Goal: Contribute content: Add original content to the website for others to see

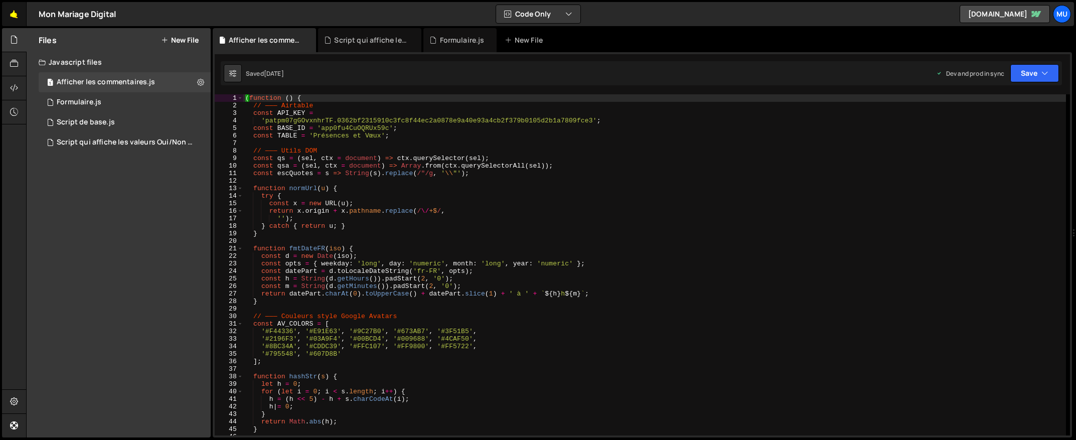
click at [26, 10] on link "🤙" at bounding box center [14, 14] width 25 height 24
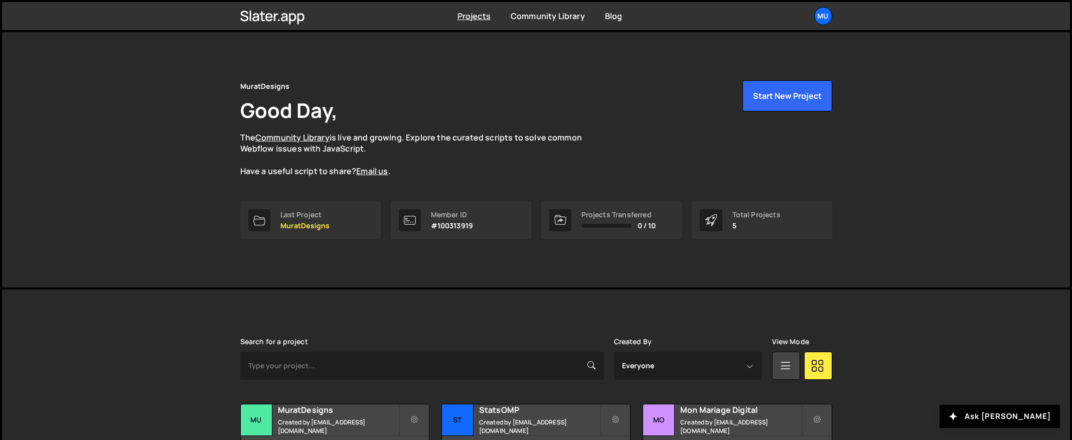
scroll to position [145, 0]
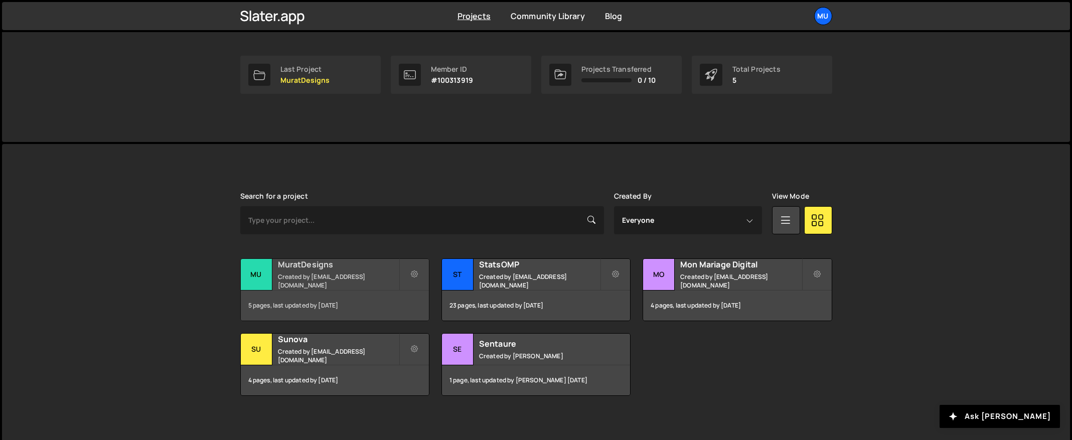
click at [342, 270] on h2 "MuratDesigns" at bounding box center [338, 264] width 121 height 11
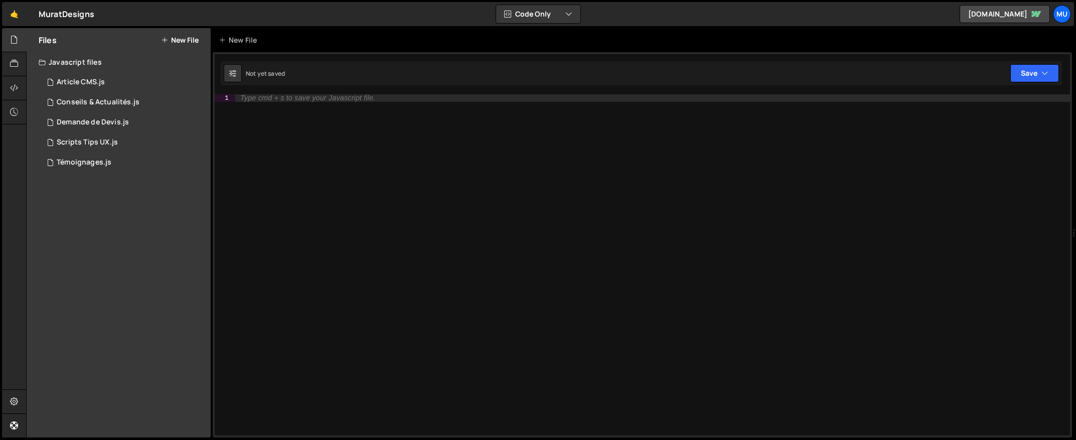
click at [133, 206] on div "Files New File Javascript files 1 Article CMS.js 0 1 Conseils & Actualités.js 0…" at bounding box center [119, 232] width 184 height 409
click at [66, 116] on div "1 Demande de Devis.js 0" at bounding box center [125, 122] width 172 height 20
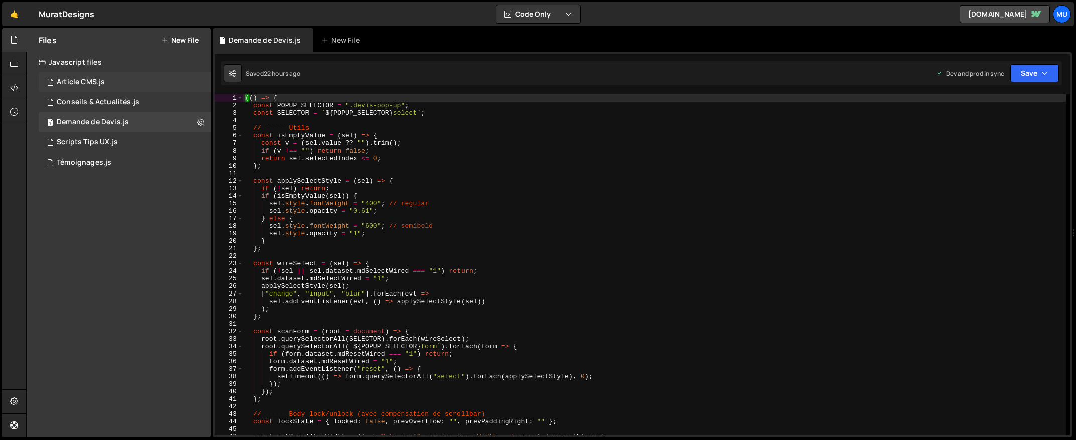
click at [85, 79] on div "Article CMS.js" at bounding box center [81, 82] width 48 height 9
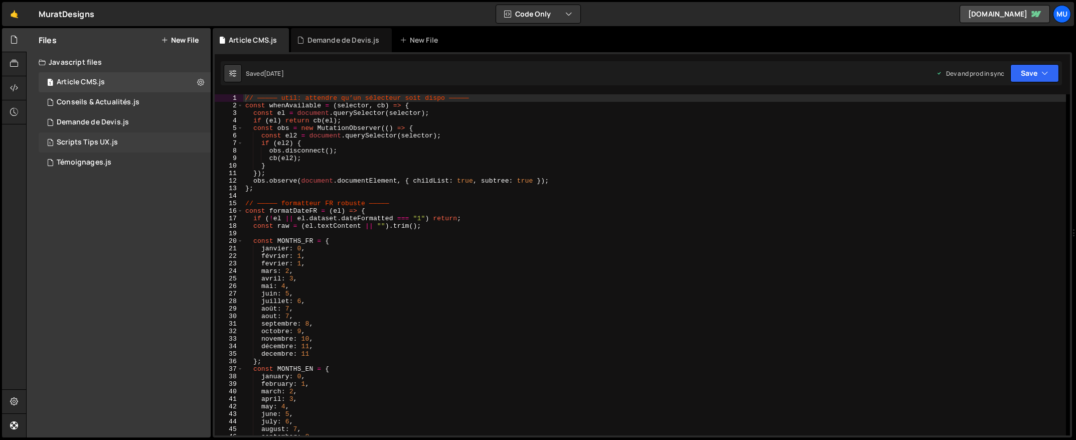
click at [98, 141] on div "Scripts Tips UX.js" at bounding box center [87, 142] width 61 height 9
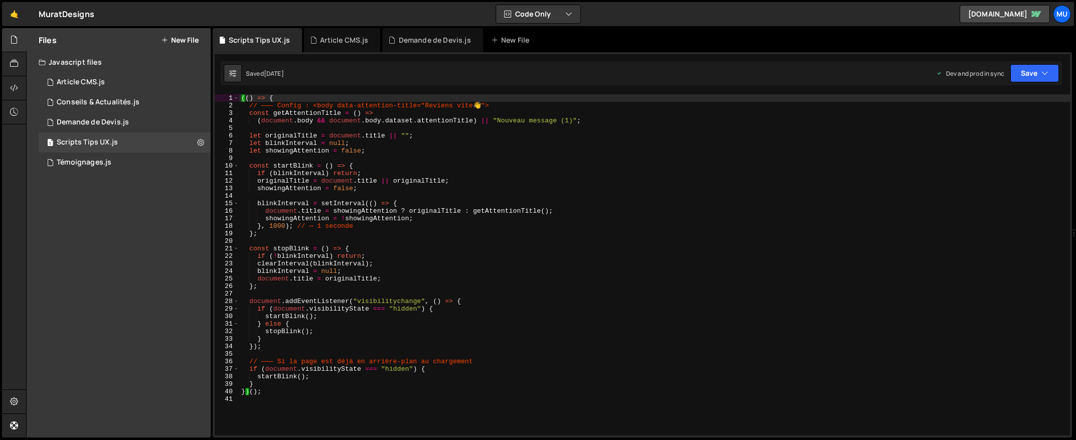
click at [106, 211] on div "Files New File Javascript files 1 Article CMS.js 0 1 Conseils & Actualités.js 0…" at bounding box center [119, 232] width 184 height 409
click at [193, 37] on button "New File" at bounding box center [180, 40] width 38 height 8
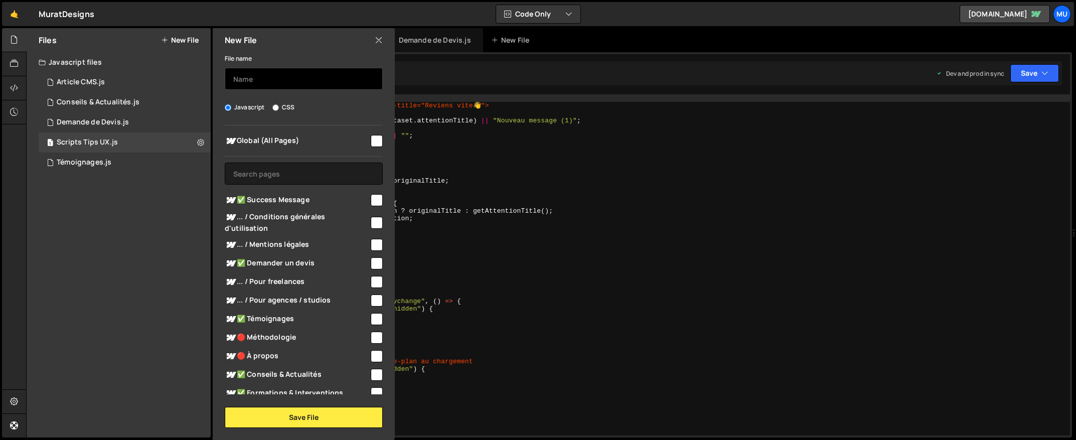
click at [265, 83] on input "text" at bounding box center [304, 79] width 158 height 22
type input "Script de base"
click at [376, 142] on input "checkbox" at bounding box center [377, 141] width 12 height 12
checkbox input "true"
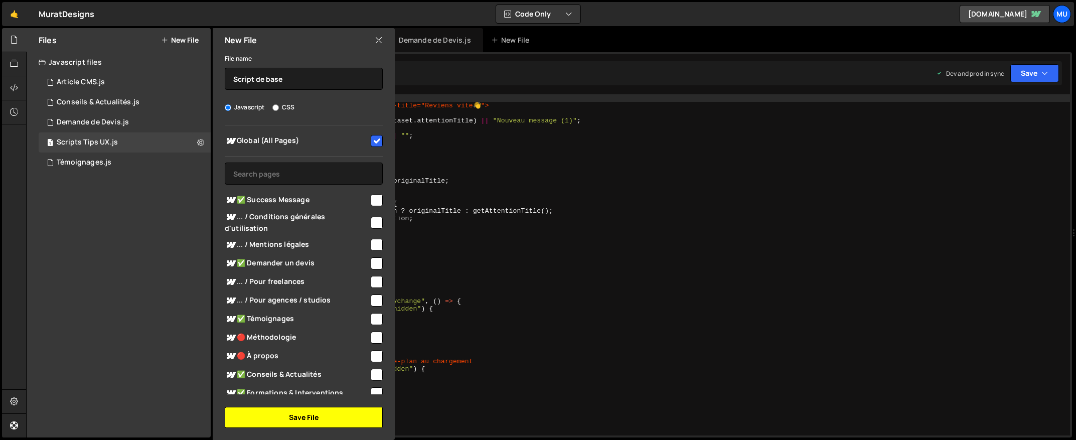
click at [302, 412] on button "Save File" at bounding box center [304, 417] width 158 height 21
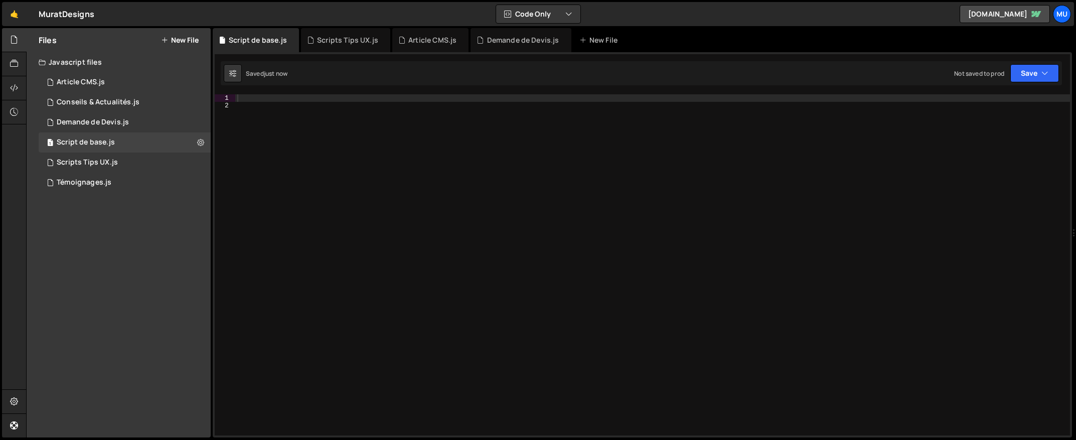
click at [518, 192] on div at bounding box center [652, 272] width 835 height 356
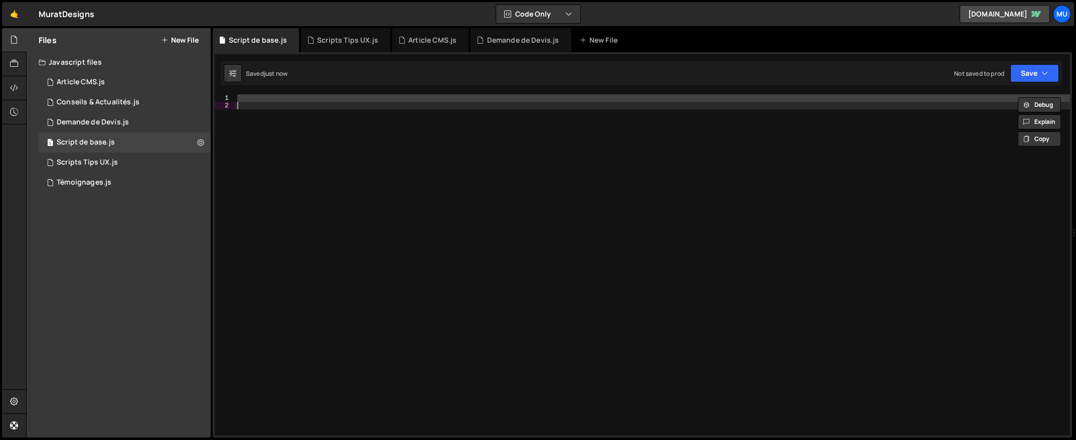
paste textarea
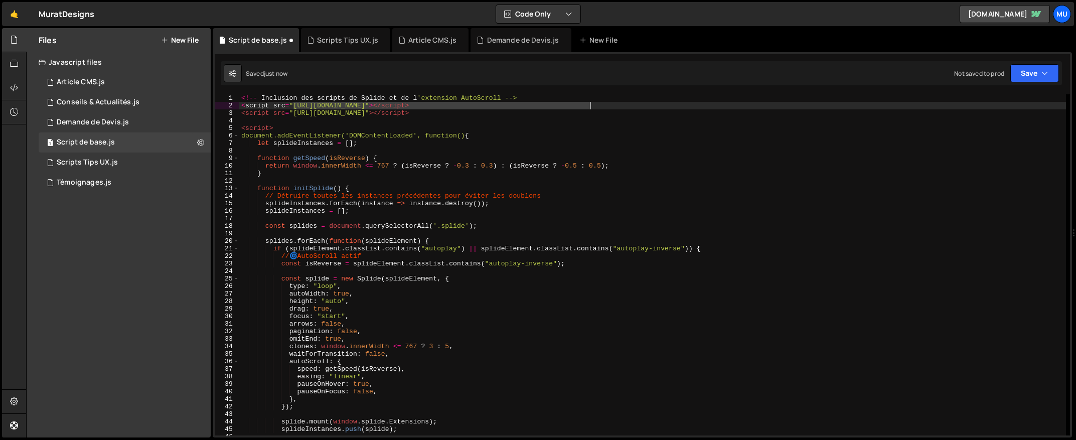
drag, startPoint x: 294, startPoint y: 106, endPoint x: 588, endPoint y: 103, distance: 293.9
click at [588, 103] on div "<!-- Inclusion des scripts de Splide et de l 'extension AutoScroll --> < script…" at bounding box center [652, 272] width 827 height 356
type textarea "<script src="https://cdn.jsdelivr.net/npm/@splidejs/splide@latest/dist/js/splid…"
click at [206, 142] on button at bounding box center [201, 142] width 18 height 18
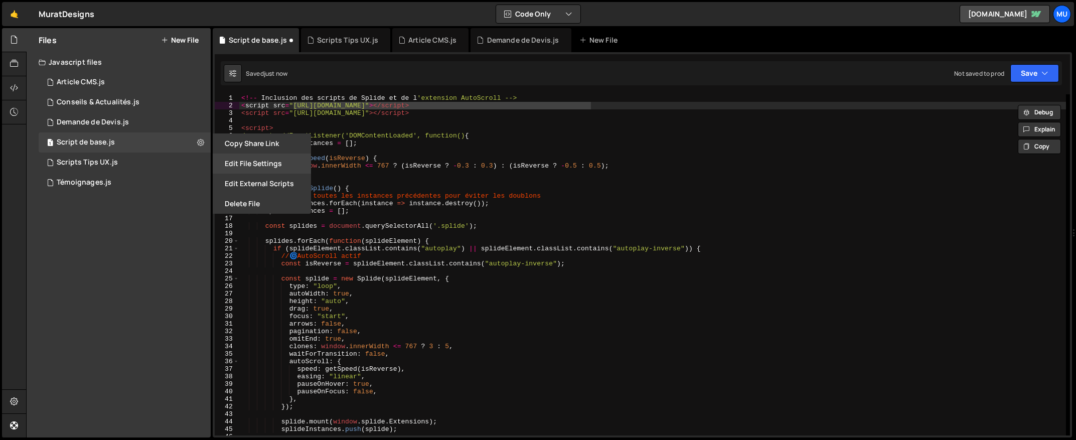
click at [248, 155] on button "Edit File Settings" at bounding box center [262, 163] width 98 height 20
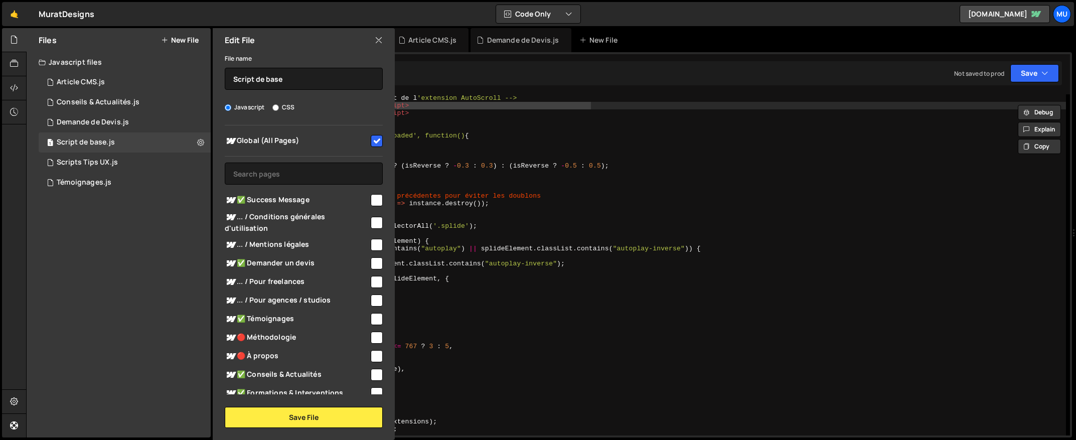
click at [248, 156] on div at bounding box center [304, 156] width 158 height 1
drag, startPoint x: 375, startPoint y: 39, endPoint x: 233, endPoint y: 107, distance: 157.5
click at [376, 39] on icon at bounding box center [379, 40] width 8 height 11
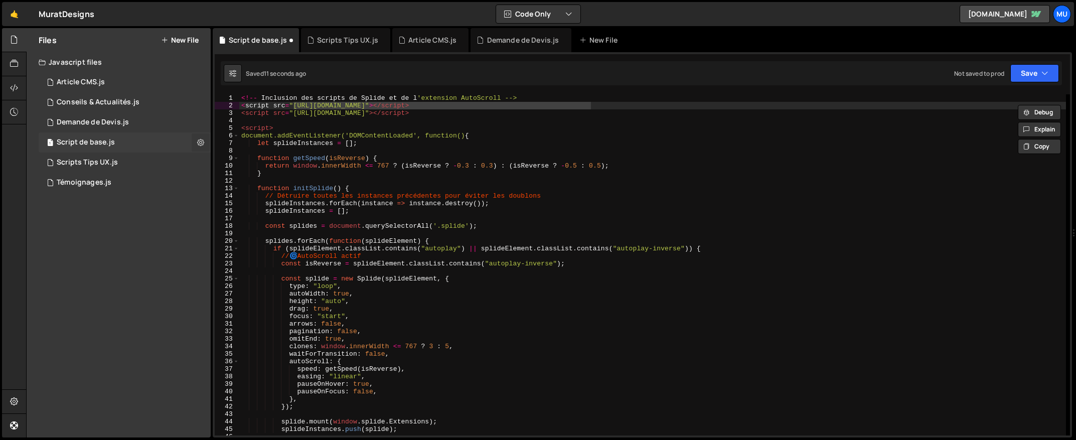
click at [200, 141] on icon at bounding box center [200, 142] width 7 height 10
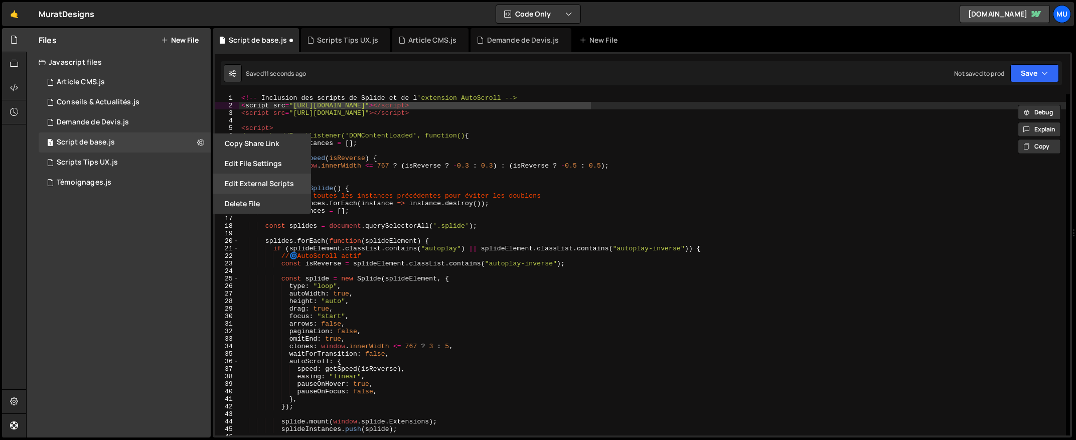
click at [246, 185] on button "Edit External Scripts" at bounding box center [262, 184] width 98 height 20
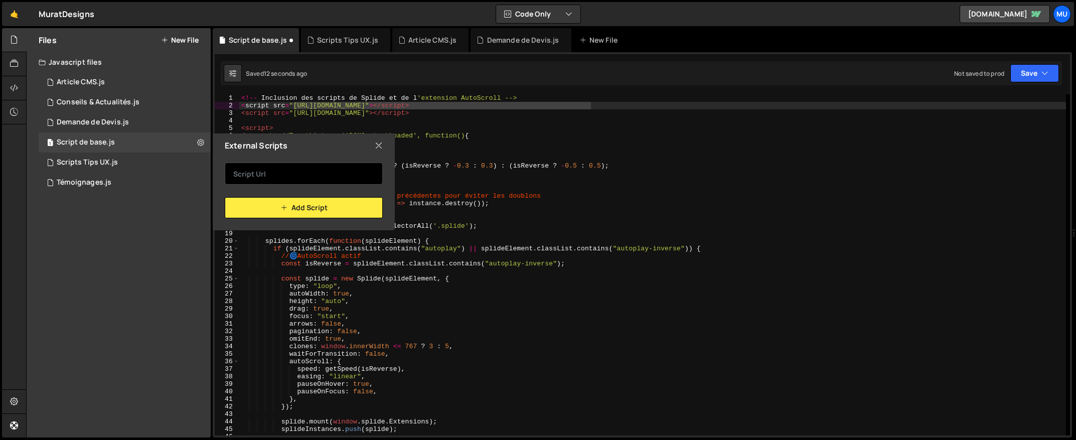
click at [302, 181] on input "text" at bounding box center [304, 173] width 158 height 22
paste input "https://cdn.jsdelivr.net/npm/@splidejs/splide@latest/dist/js/splide.min.js"
type input "https://cdn.jsdelivr.net/npm/@splidejs/splide@latest/dist/js/splide.min.js"
type textarea "<script src="https://cdn.jsdelivr.net/npm/@splidejs/splide-extension-auto-scrol…"
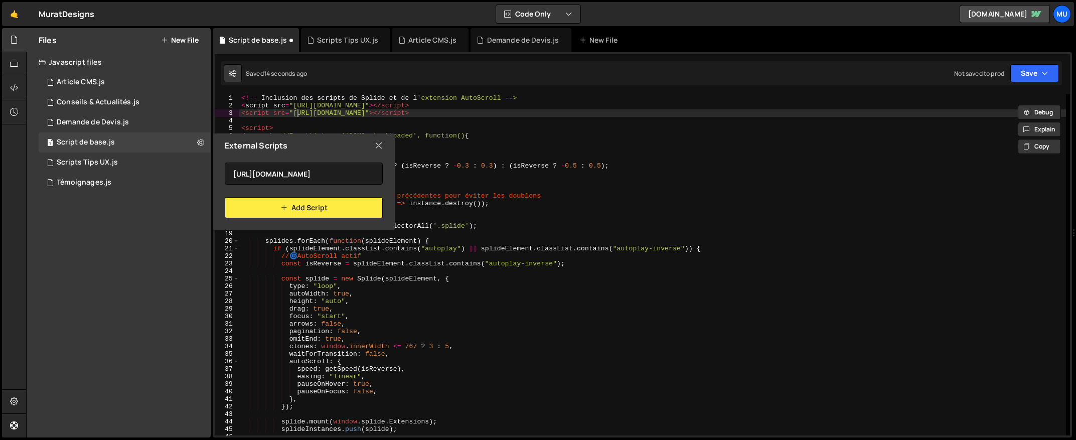
scroll to position [0, 0]
click at [340, 115] on div "<!-- Inclusion des scripts de Splide et de l 'extension AutoScroll --> < script…" at bounding box center [652, 272] width 827 height 356
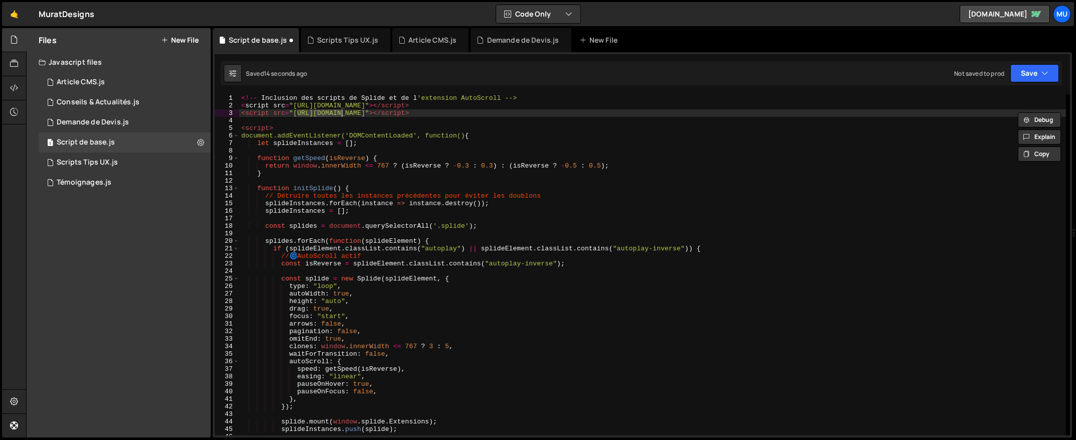
click at [290, 115] on div "<!-- Inclusion des scripts de Splide et de l 'extension AutoScroll --> < script…" at bounding box center [652, 272] width 827 height 356
drag, startPoint x: 292, startPoint y: 113, endPoint x: 764, endPoint y: 111, distance: 471.9
click at [764, 111] on div "<!-- Inclusion des scripts de Splide et de l 'extension AutoScroll --> < script…" at bounding box center [652, 272] width 827 height 356
click at [194, 138] on button at bounding box center [201, 142] width 18 height 18
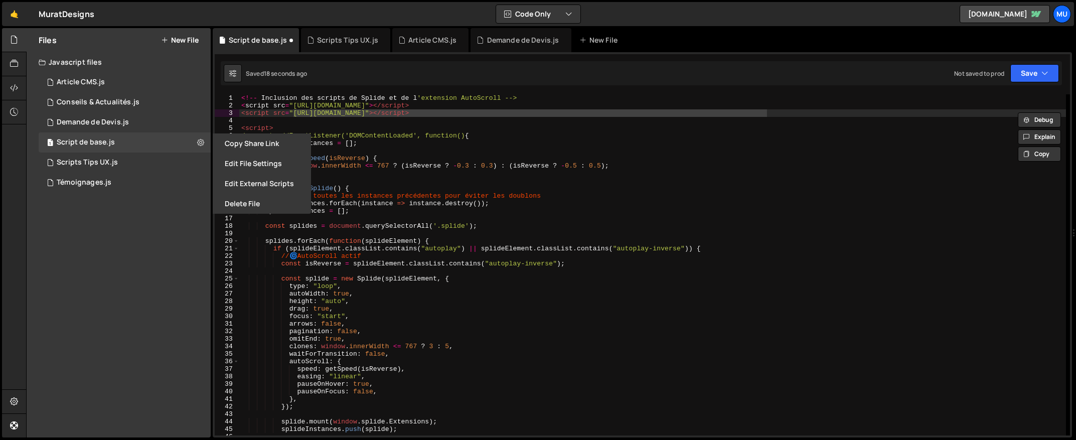
drag, startPoint x: 255, startPoint y: 185, endPoint x: 264, endPoint y: 184, distance: 9.2
click at [255, 185] on button "Edit External Scripts" at bounding box center [262, 184] width 98 height 20
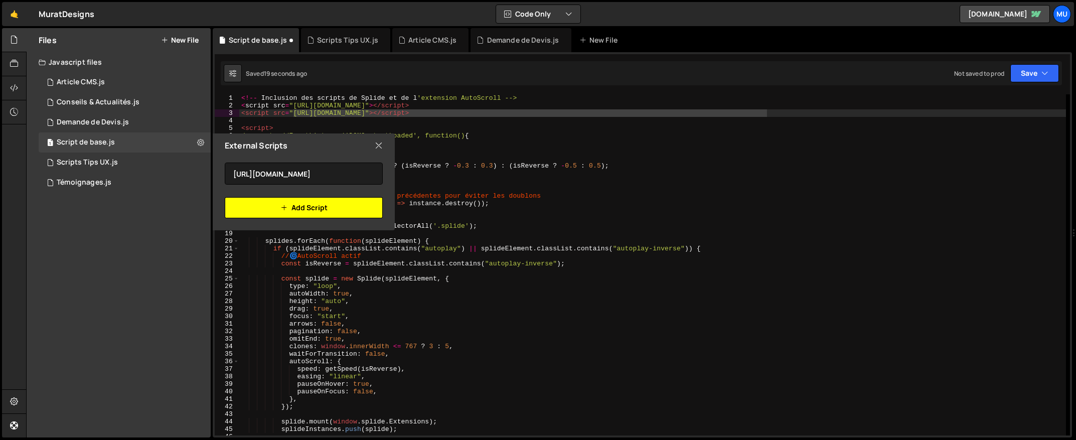
click at [274, 204] on button "Add Script" at bounding box center [304, 207] width 158 height 21
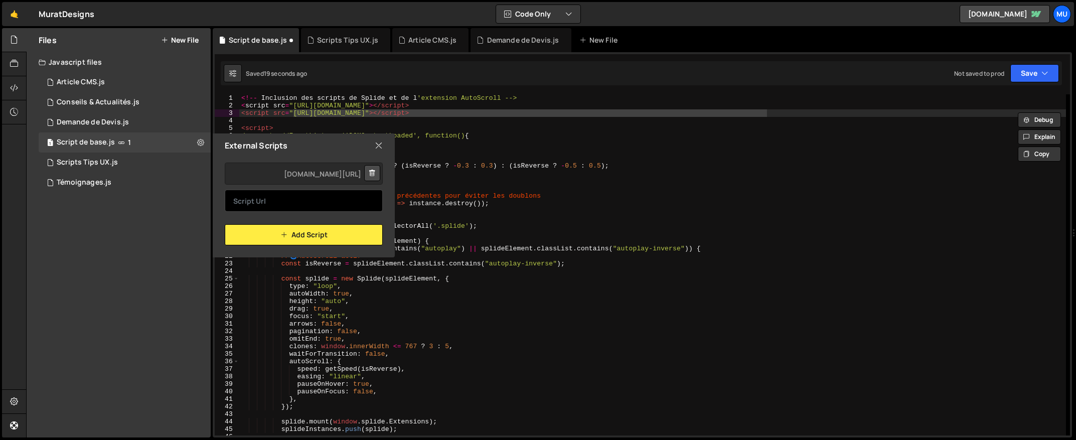
click at [284, 201] on input "text" at bounding box center [304, 201] width 158 height 22
paste input "https://cdn.jsdelivr.net/npm/@splidejs/splide-extension-auto-scroll@latest/dist…"
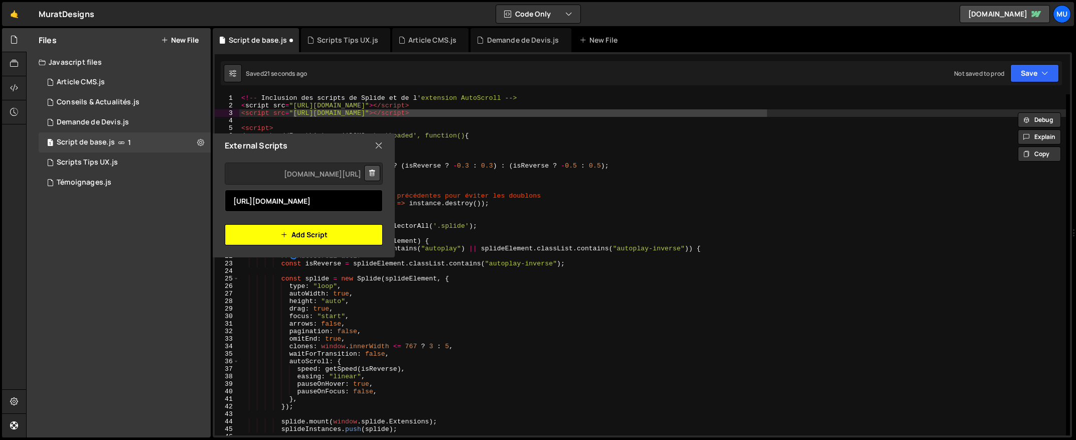
type input "https://cdn.jsdelivr.net/npm/@splidejs/splide-extension-auto-scroll@latest/dist…"
click at [305, 236] on button "Add Script" at bounding box center [304, 234] width 158 height 21
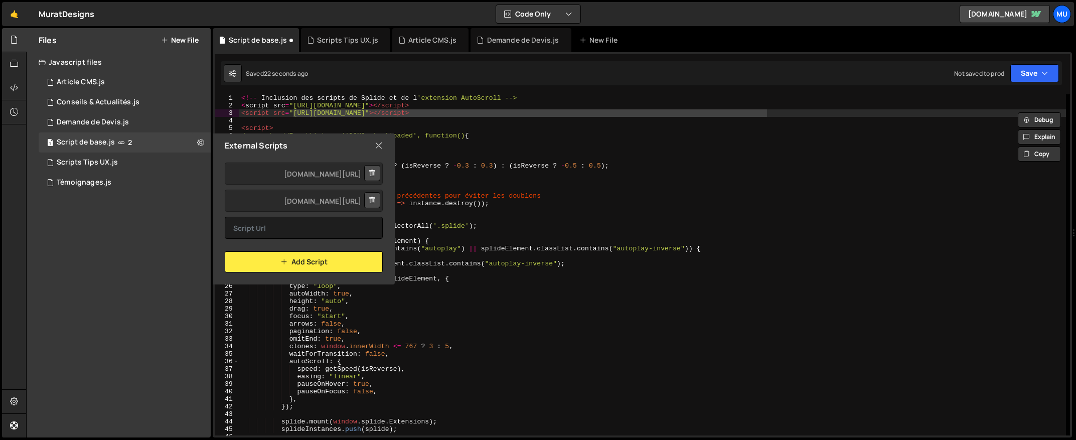
click at [393, 223] on div "https://cdn.jsdelivr.net/npm/@splidejs/splide@latest/dist/js/splide.min.js http…" at bounding box center [304, 214] width 182 height 115
click at [378, 143] on icon at bounding box center [379, 145] width 8 height 11
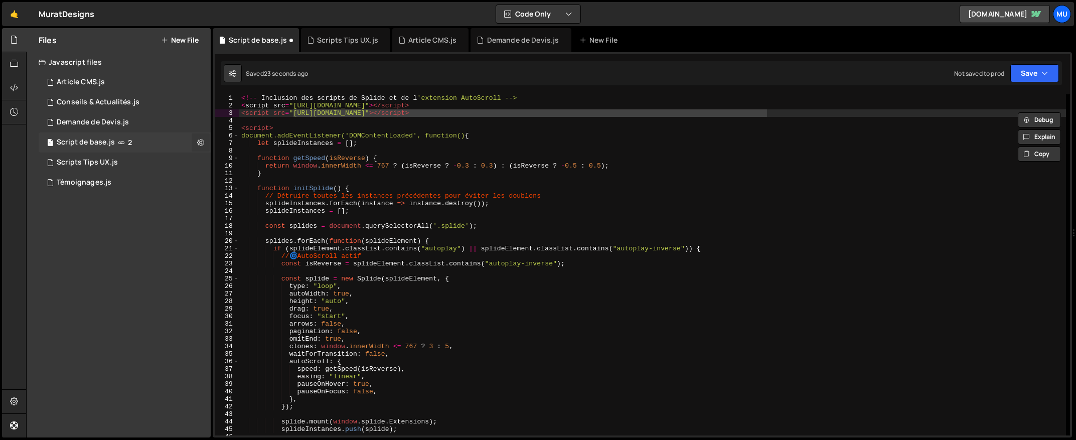
click at [202, 142] on icon at bounding box center [200, 142] width 7 height 10
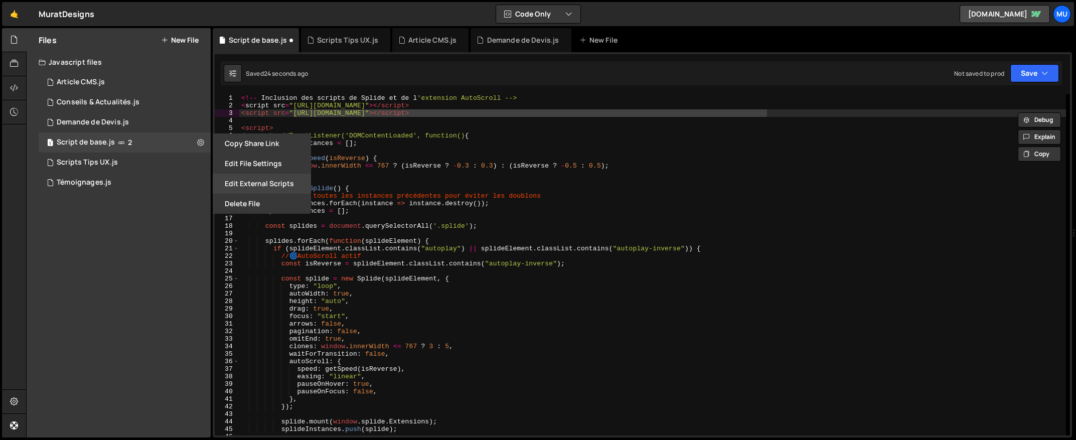
click at [251, 186] on button "Edit External Scripts" at bounding box center [262, 184] width 98 height 20
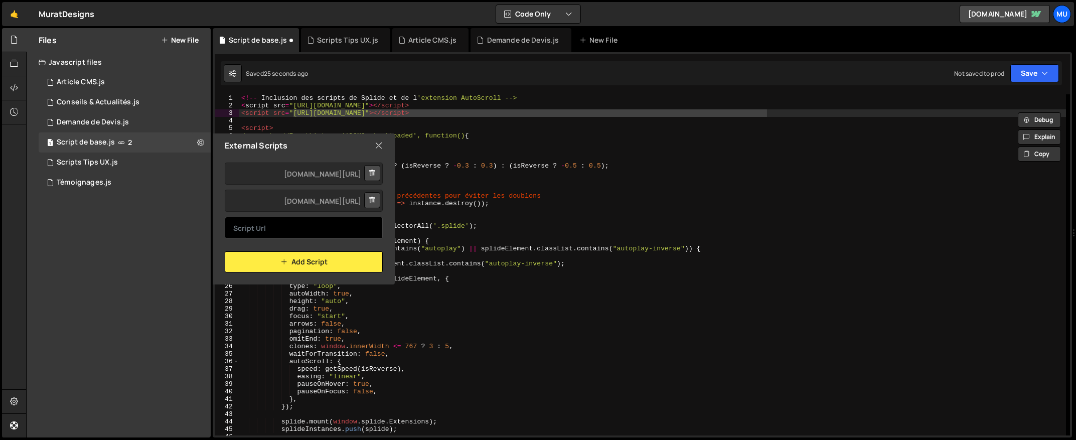
click at [285, 230] on input "text" at bounding box center [304, 228] width 158 height 22
click at [380, 137] on div "External Scripts" at bounding box center [304, 145] width 182 height 24
click at [381, 140] on icon at bounding box center [379, 145] width 8 height 11
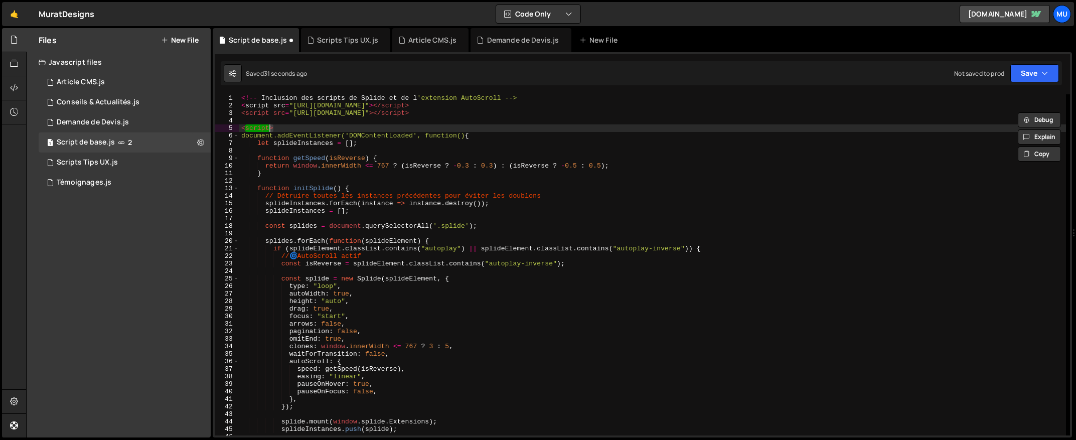
drag, startPoint x: 283, startPoint y: 127, endPoint x: 286, endPoint y: 134, distance: 7.9
click at [267, 130] on div "<!-- Inclusion des scripts de Splide et de l 'extension AutoScroll --> < script…" at bounding box center [652, 272] width 827 height 356
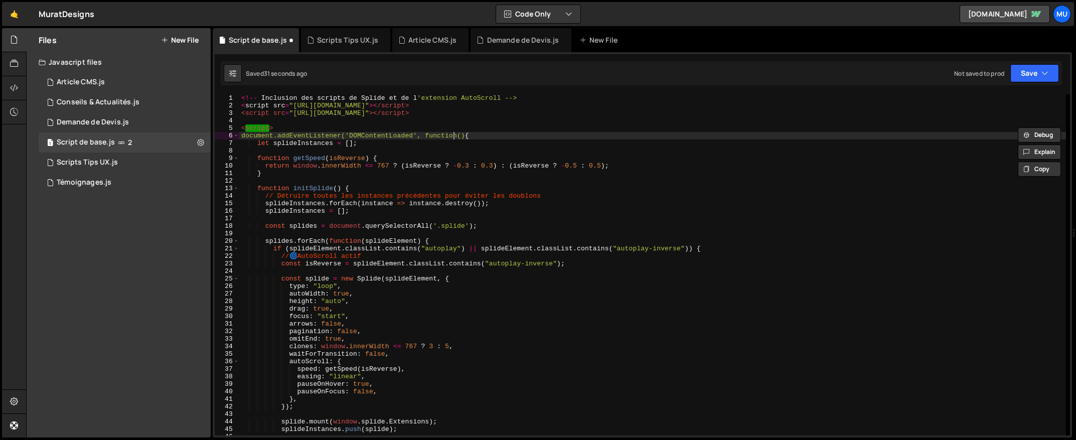
click at [453, 138] on div "<!-- Inclusion des scripts de Splide et de l 'extension AutoScroll --> < script…" at bounding box center [652, 272] width 827 height 356
click at [453, 134] on div "<!-- Inclusion des scripts de Splide et de l 'extension AutoScroll --> < script…" at bounding box center [652, 272] width 827 height 356
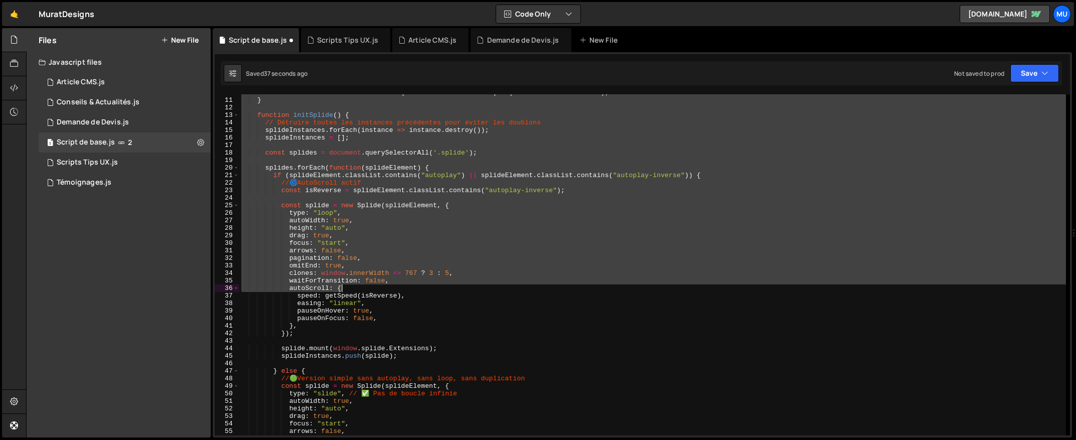
scroll to position [252, 0]
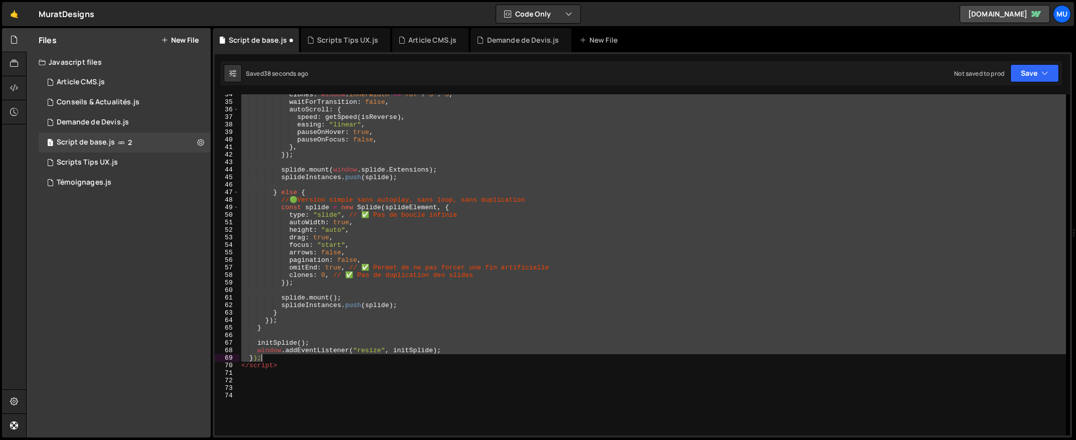
drag, startPoint x: 249, startPoint y: 135, endPoint x: 464, endPoint y: 375, distance: 322.8
click at [475, 361] on div "clones : window . innerWidth <= 767 ? 3 : 5 , waitForTransition : false , autoS…" at bounding box center [652, 269] width 827 height 356
click at [17, 14] on link "🤙" at bounding box center [14, 14] width 25 height 24
click at [431, 180] on div "clones : window . innerWidth <= 767 ? 3 : 5 , waitForTransition : false , autoS…" at bounding box center [652, 264] width 827 height 341
type textarea "splideInstances.push(splide);"
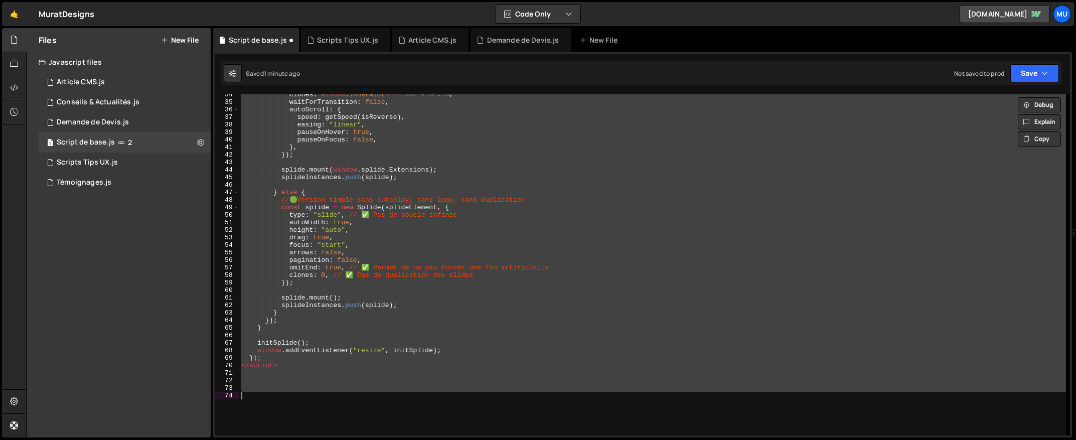
paste textarea
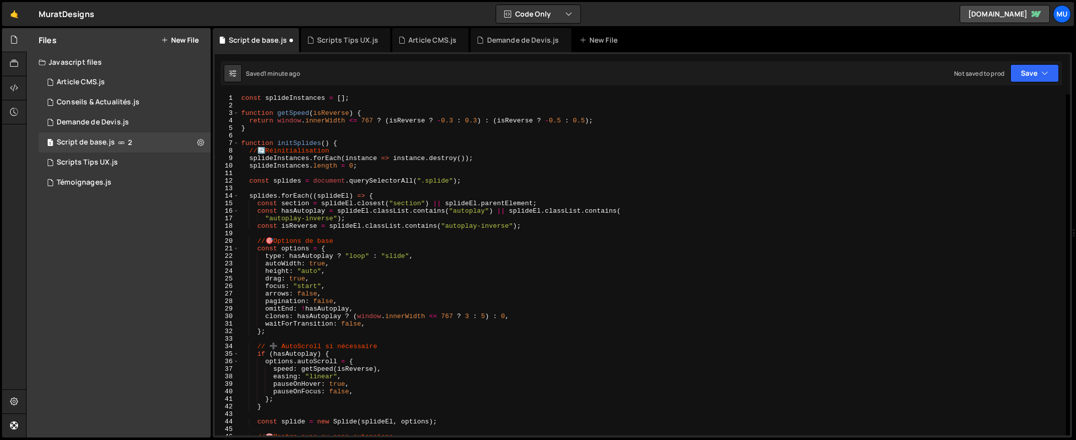
scroll to position [273, 0]
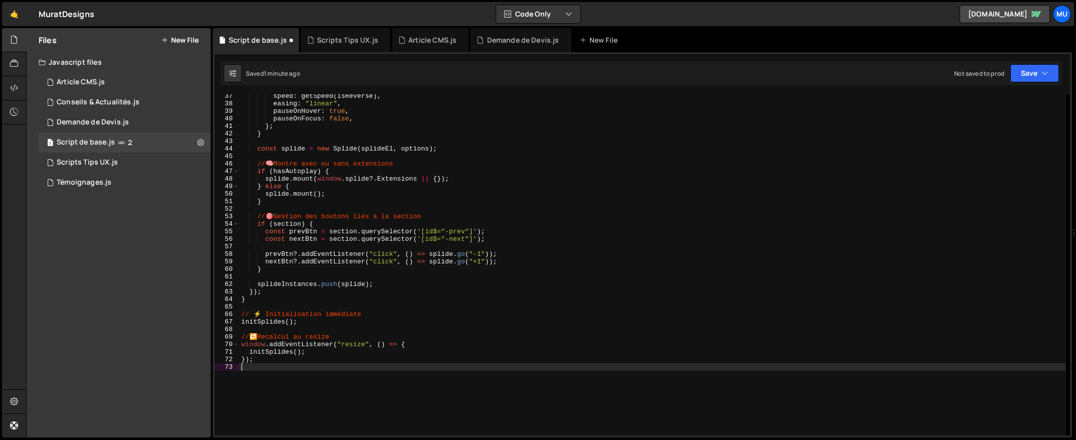
type textarea "});"
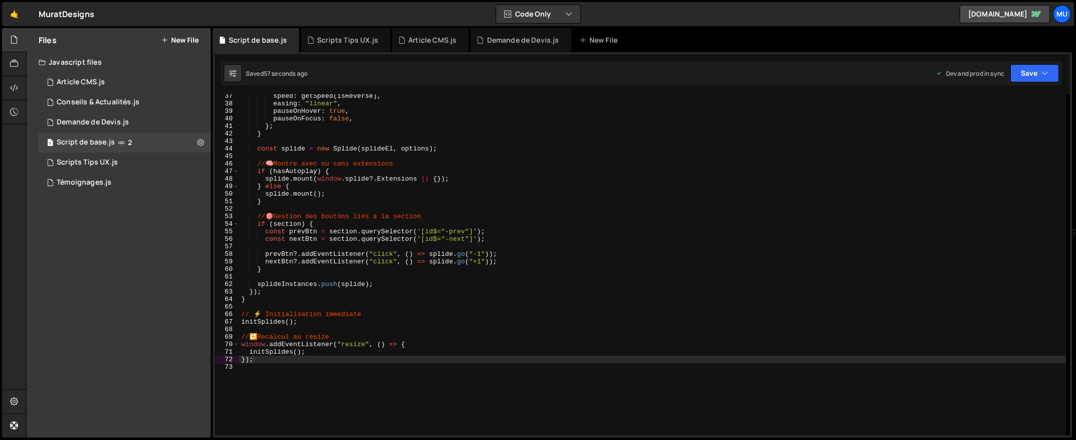
click at [98, 250] on div "Files New File Javascript files 1 Article CMS.js 0 1 Conseils & Actualités.js 0…" at bounding box center [119, 232] width 184 height 409
click at [102, 76] on div "1 Article CMS.js 0" at bounding box center [125, 82] width 172 height 20
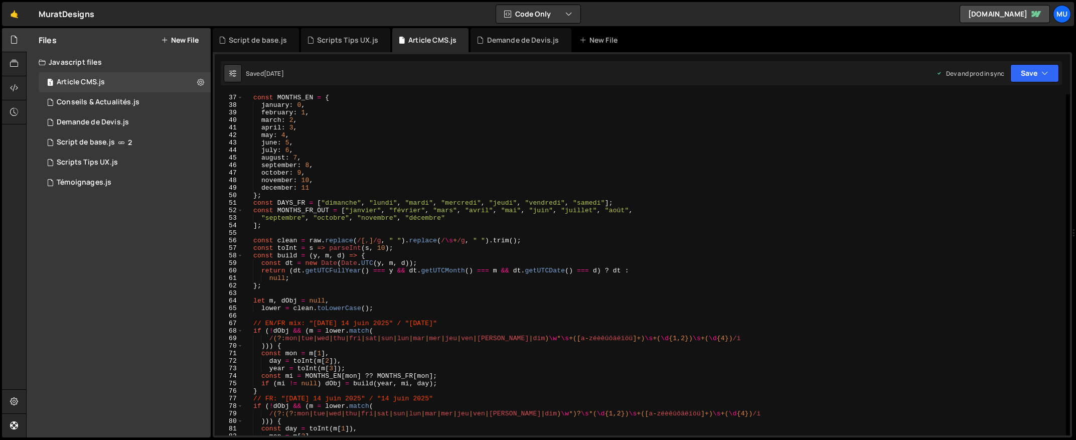
scroll to position [271, 0]
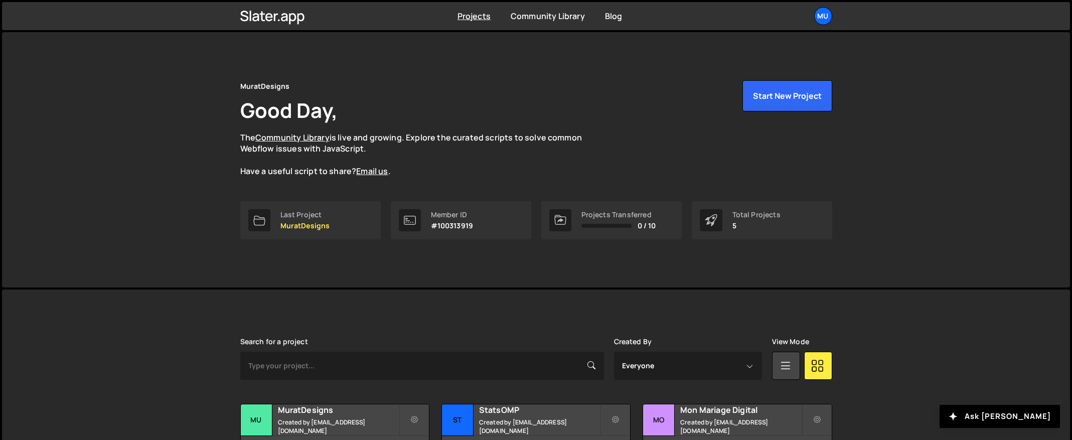
scroll to position [109, 0]
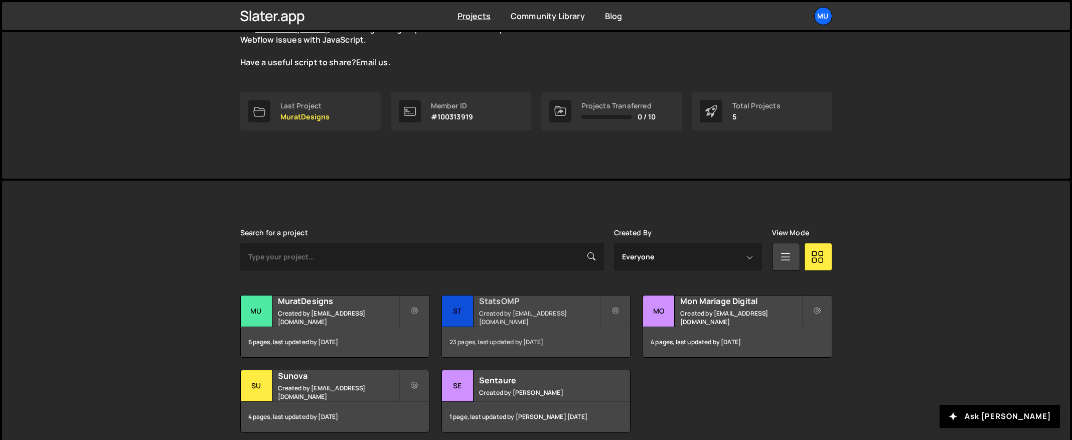
click at [523, 316] on small "Created by [EMAIL_ADDRESS][DOMAIN_NAME]" at bounding box center [539, 317] width 121 height 17
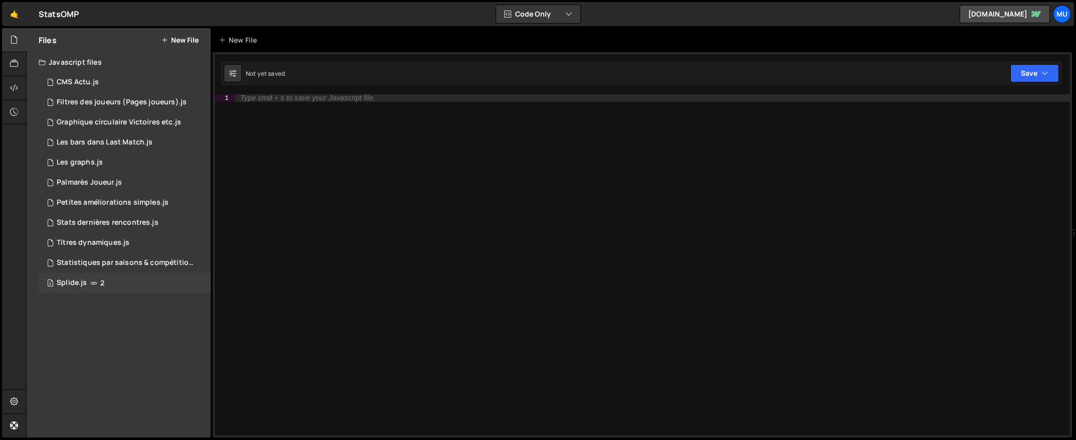
click at [79, 279] on div "Splide.js" at bounding box center [72, 282] width 30 height 9
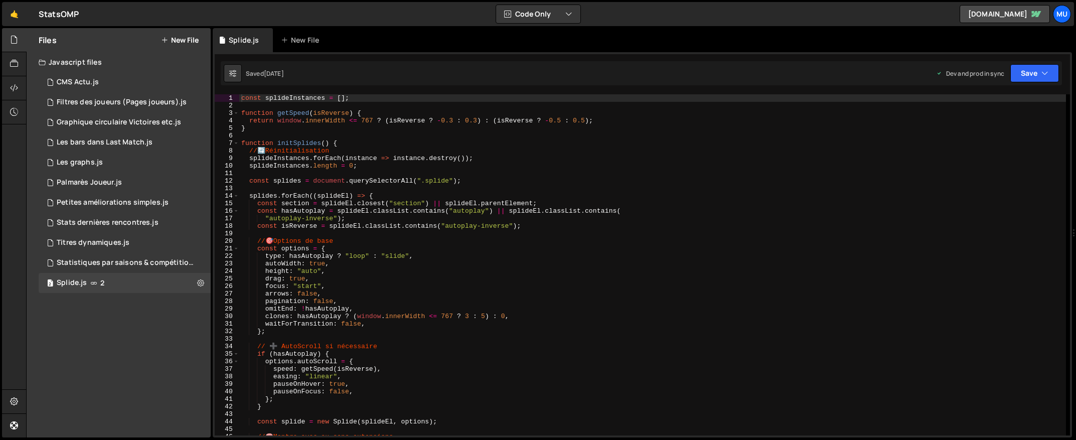
click at [314, 263] on div "const splideInstances = [ ] ; function getSpeed ( isReverse ) { return window .…" at bounding box center [652, 272] width 827 height 356
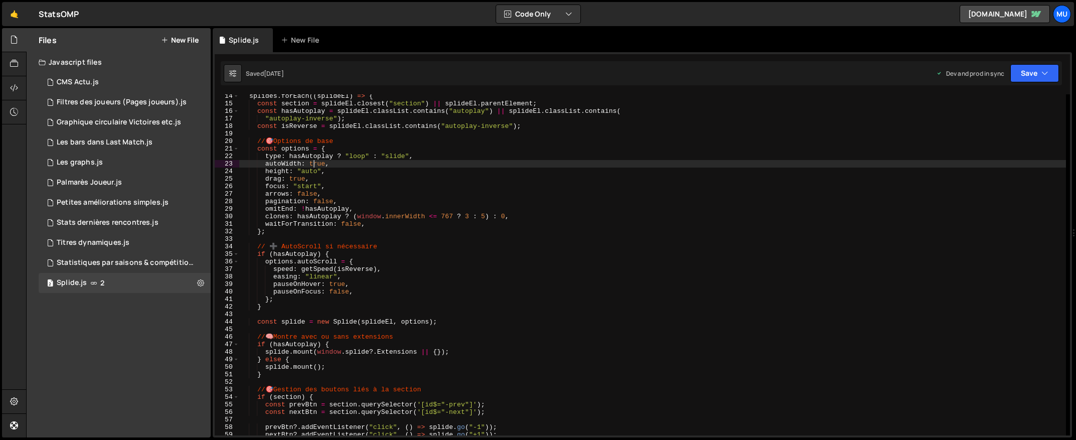
scroll to position [320, 0]
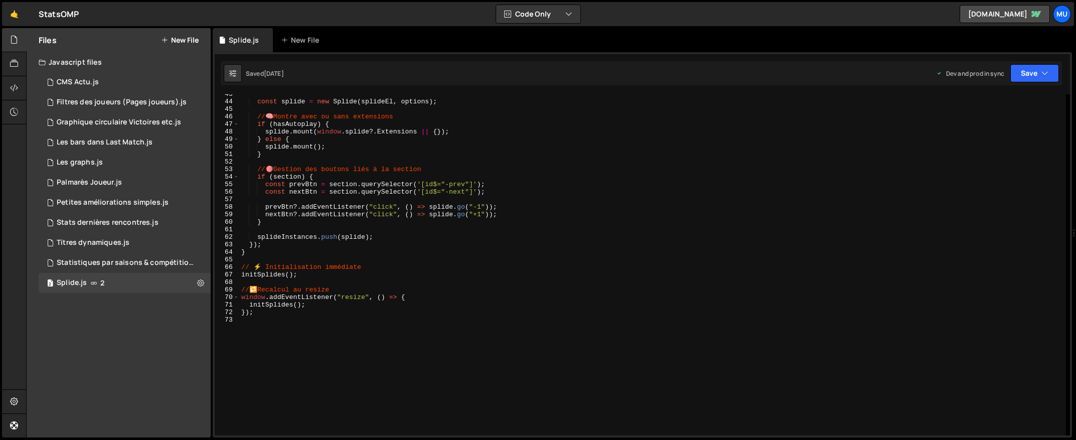
click at [427, 265] on div "const splide = new Splide ( splideEl , options ) ; // 🧠 Montre avec ou sans ext…" at bounding box center [652, 268] width 827 height 356
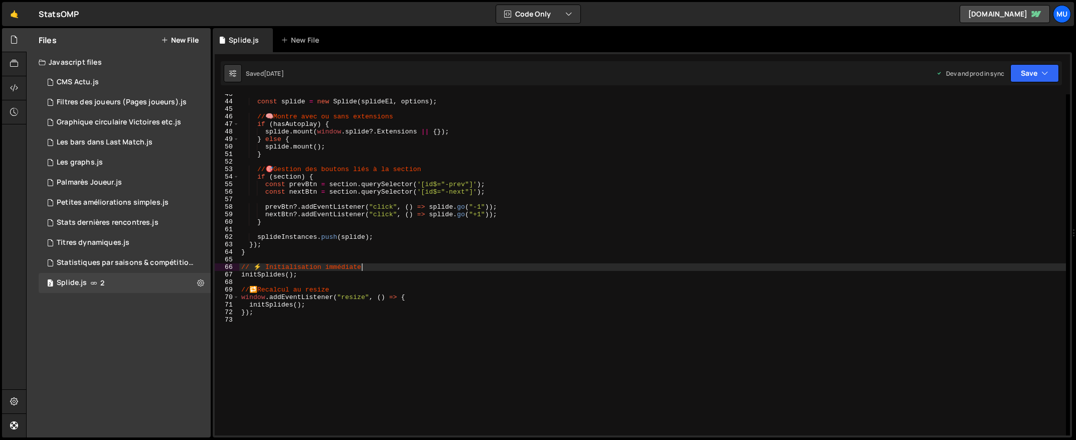
type textarea "});"
